Goal: Task Accomplishment & Management: Manage account settings

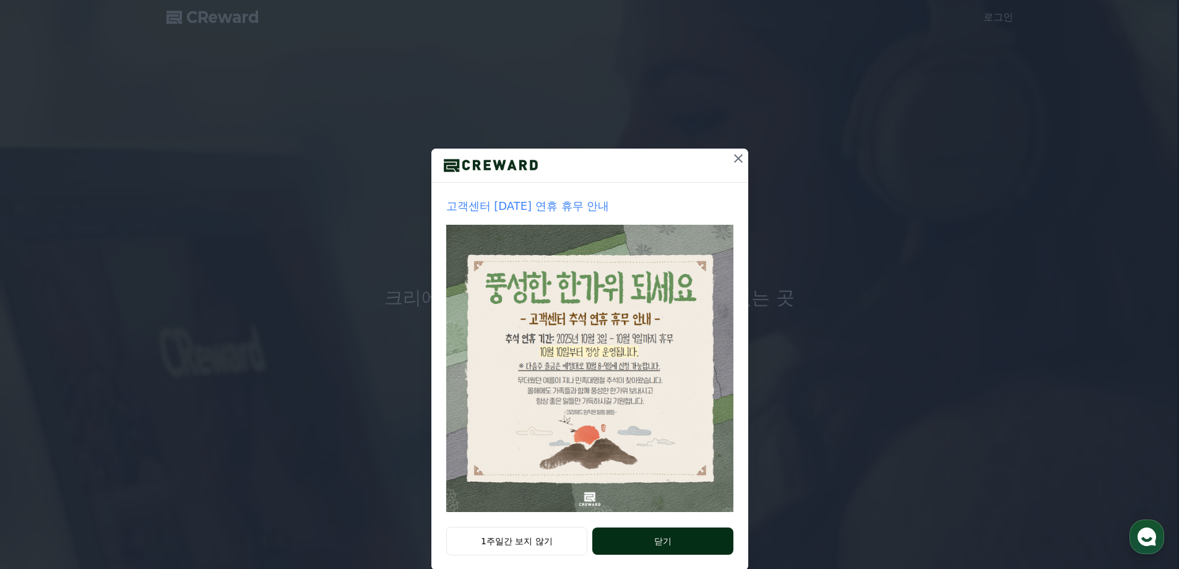
click at [683, 536] on button "닫기" at bounding box center [662, 540] width 140 height 27
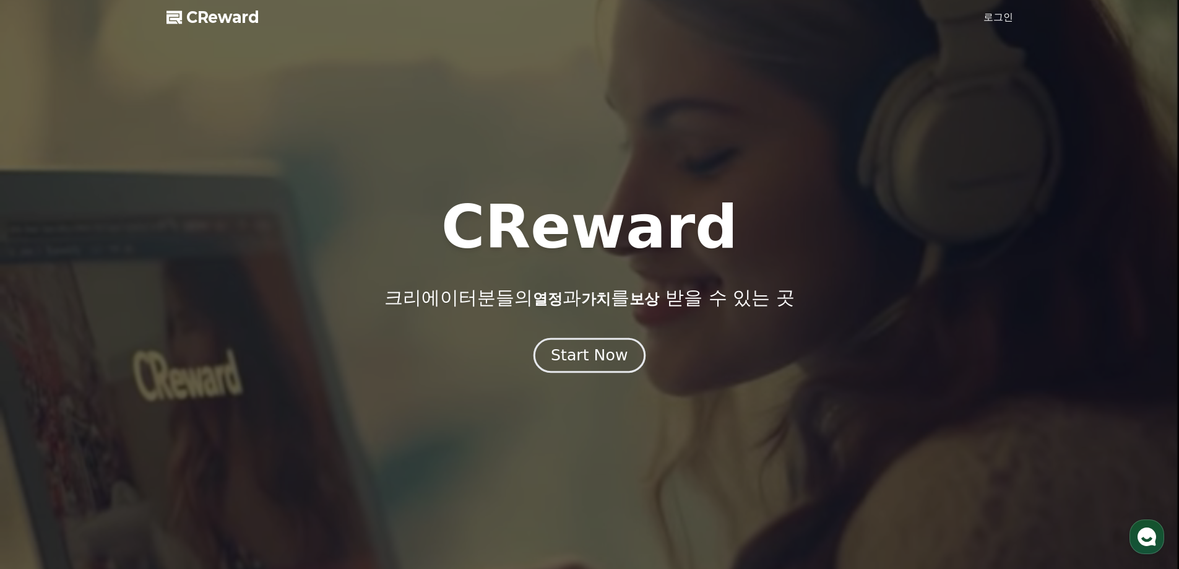
click at [577, 353] on div "Start Now" at bounding box center [589, 355] width 77 height 21
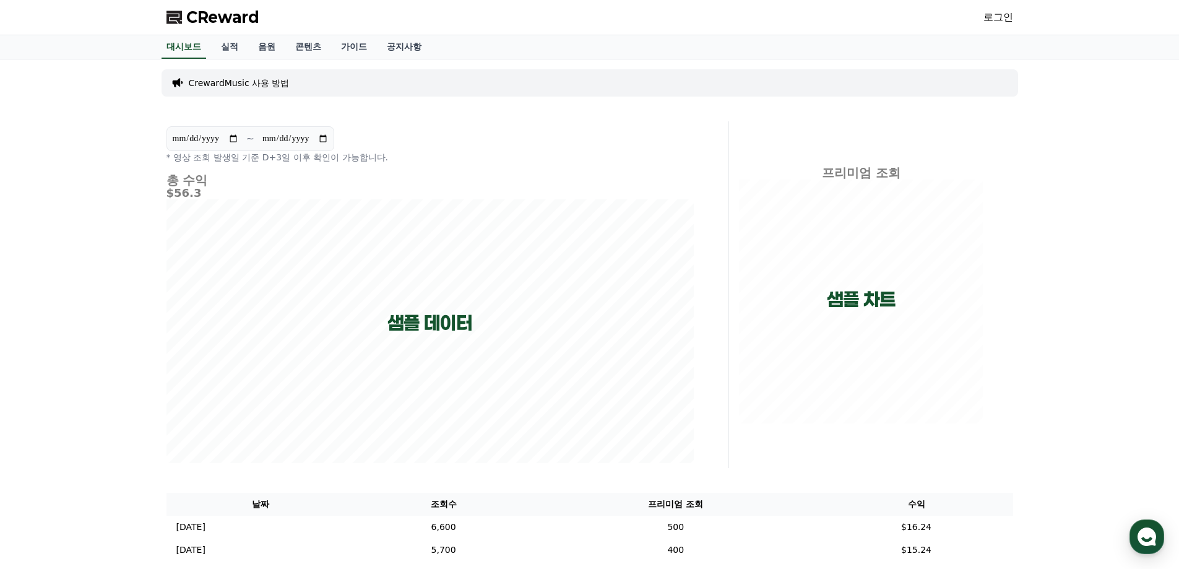
click at [1002, 22] on link "로그인" at bounding box center [998, 17] width 30 height 15
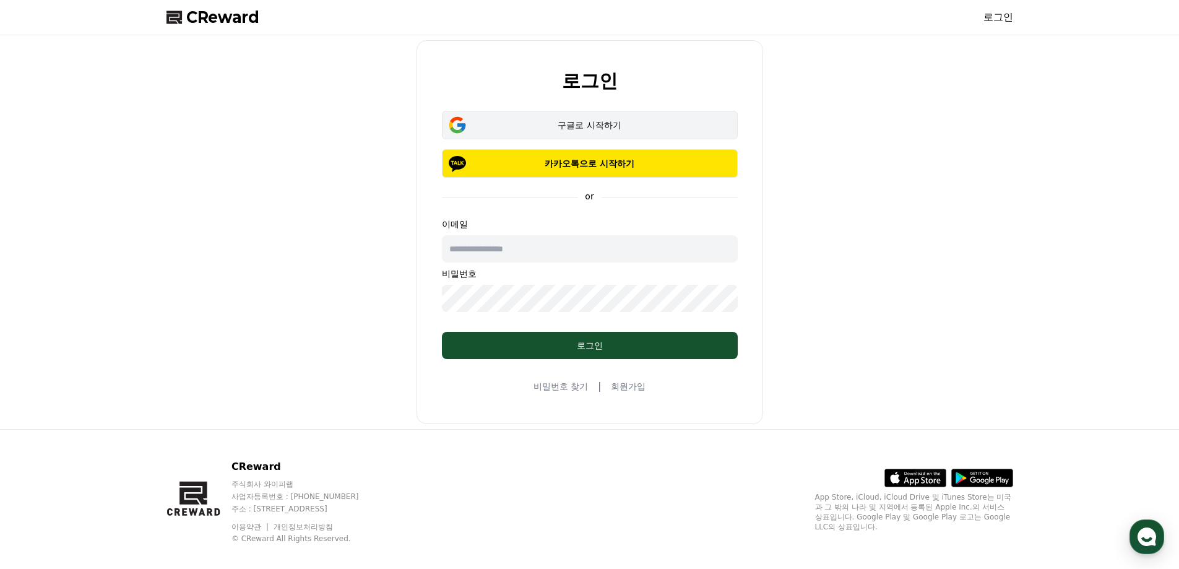
click at [591, 119] on div "구글로 시작하기" at bounding box center [590, 125] width 260 height 12
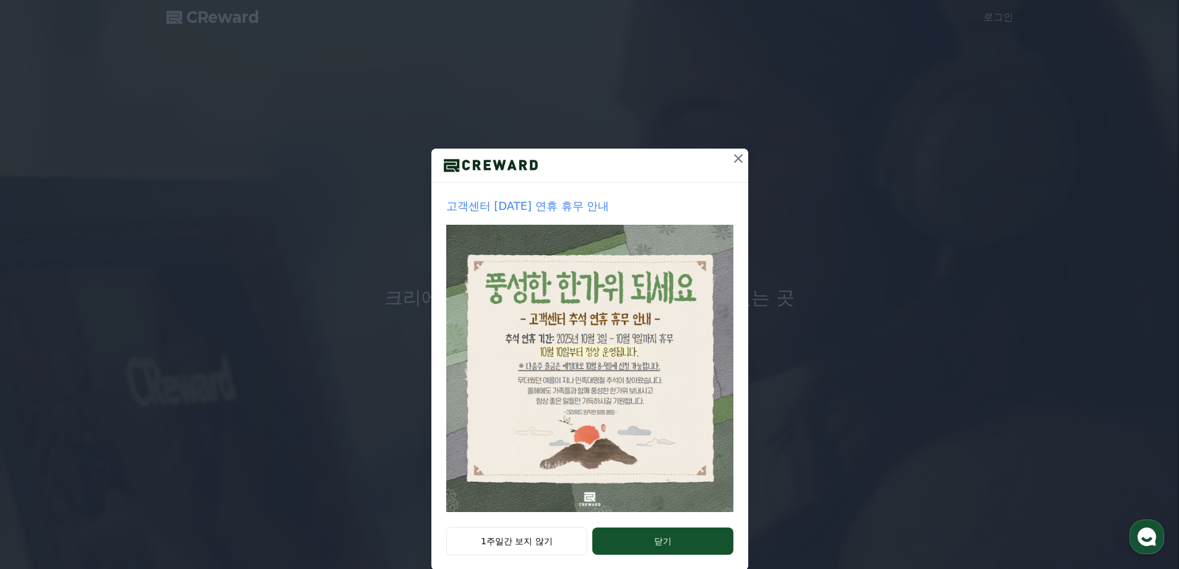
drag, startPoint x: 488, startPoint y: 530, endPoint x: 503, endPoint y: 532, distance: 15.6
click at [494, 532] on button "1주일간 보지 않기" at bounding box center [517, 541] width 142 height 28
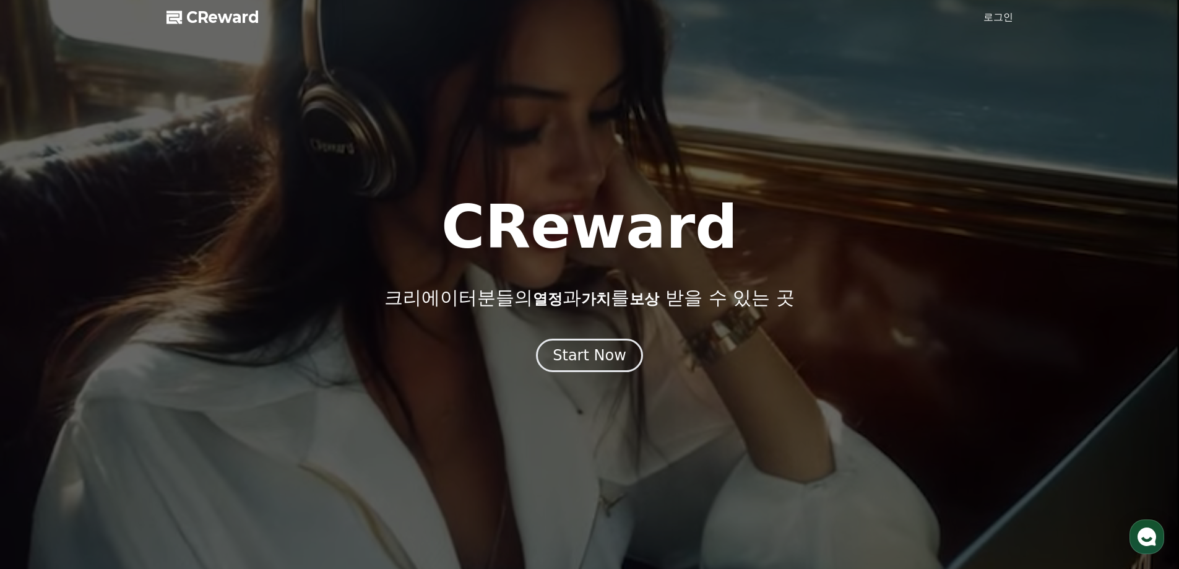
click at [989, 17] on link "로그인" at bounding box center [998, 17] width 30 height 15
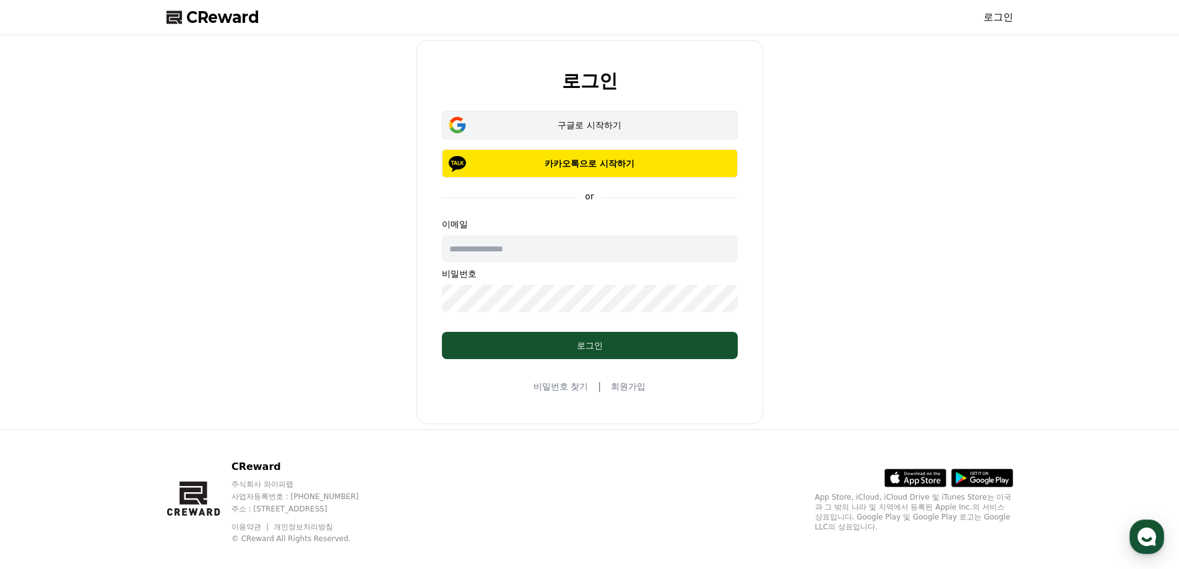
click at [560, 111] on button "구글로 시작하기" at bounding box center [590, 125] width 296 height 28
